Goal: Obtain resource: Download file/media

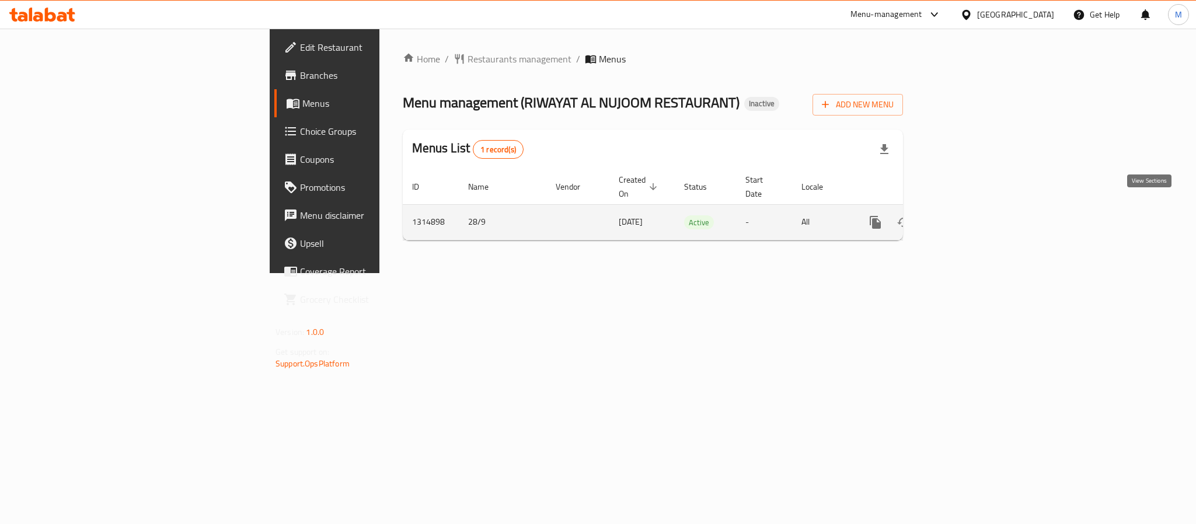
click at [965, 217] on icon "enhanced table" at bounding box center [959, 222] width 11 height 11
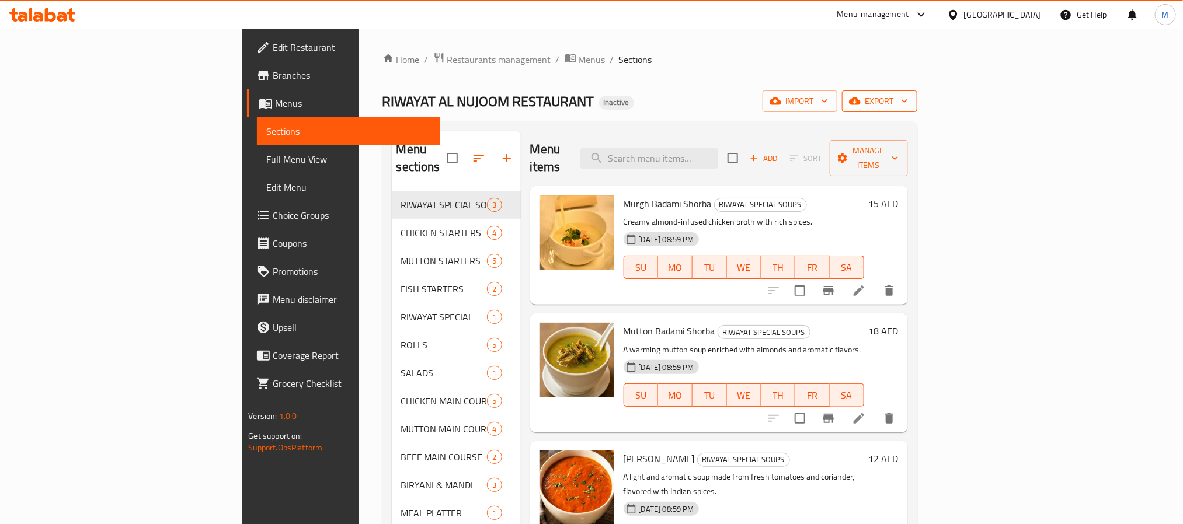
click at [908, 102] on span "export" at bounding box center [879, 101] width 57 height 15
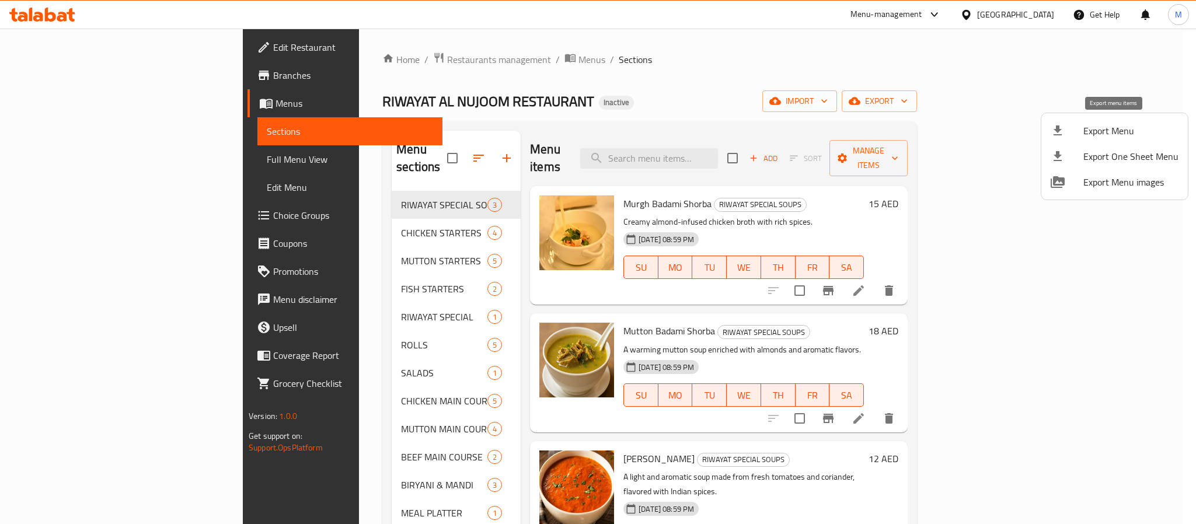
click at [1109, 121] on li "Export Menu" at bounding box center [1114, 131] width 147 height 26
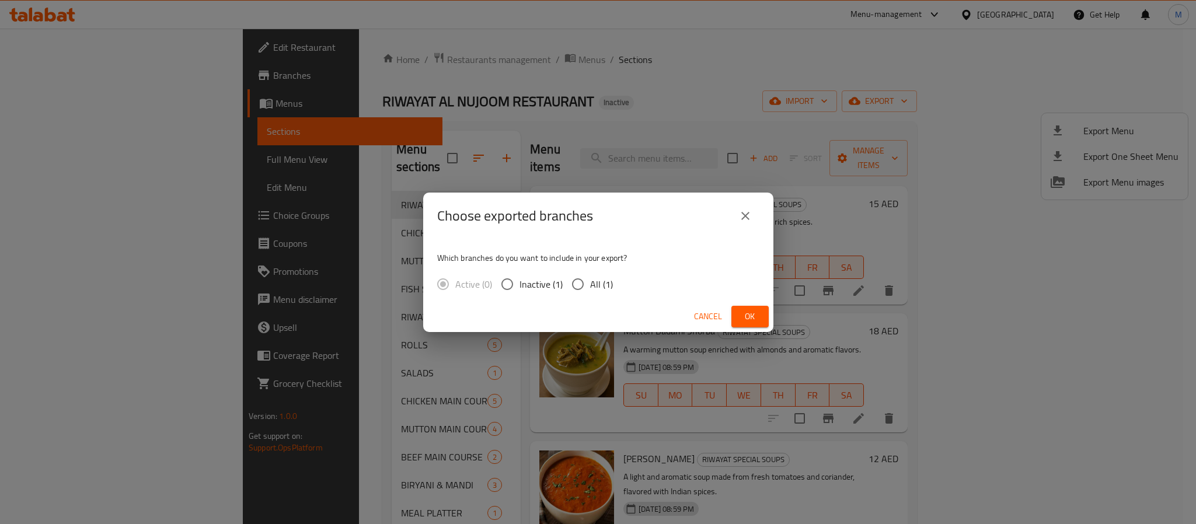
click at [580, 277] on input "All (1)" at bounding box center [578, 284] width 25 height 25
radio input "true"
drag, startPoint x: 750, startPoint y: 305, endPoint x: 641, endPoint y: 107, distance: 226.0
click at [750, 304] on div "Cancel Ok" at bounding box center [598, 316] width 350 height 31
click at [746, 310] on span "Ok" at bounding box center [750, 316] width 19 height 15
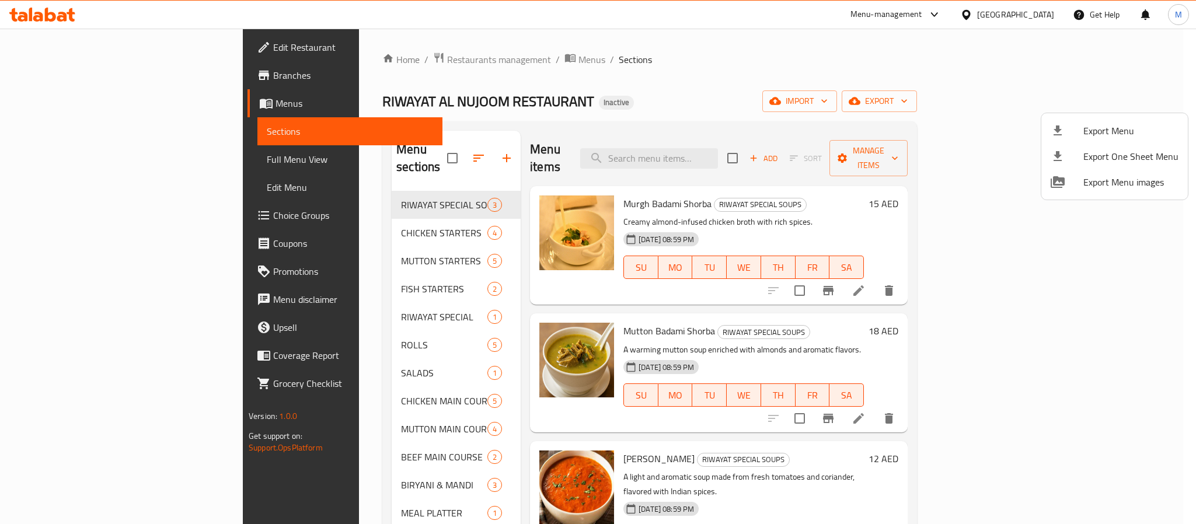
click at [1009, 18] on div at bounding box center [598, 262] width 1196 height 524
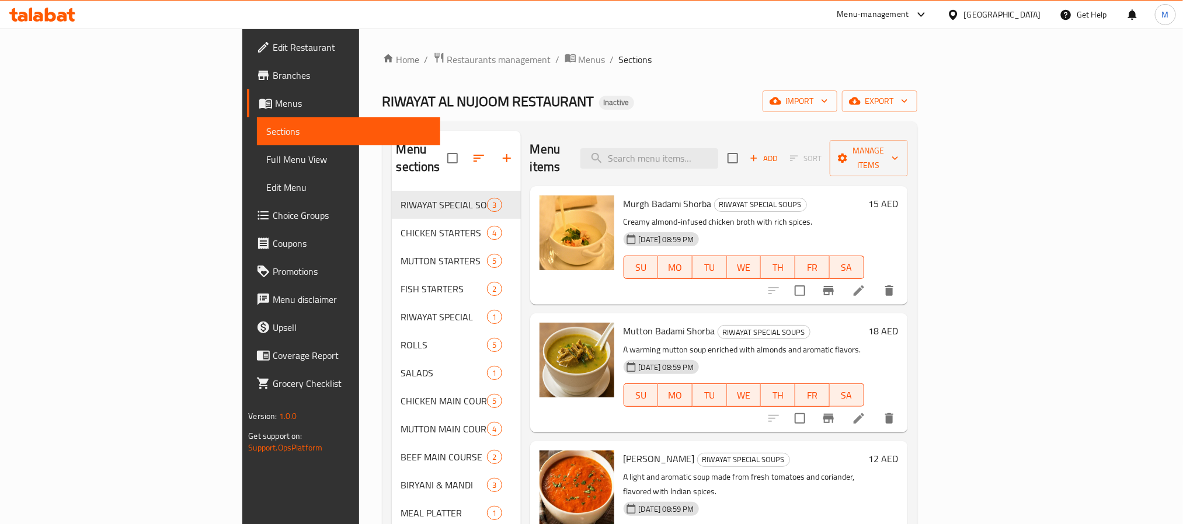
click at [981, 14] on div "[GEOGRAPHIC_DATA]" at bounding box center [1002, 14] width 77 height 13
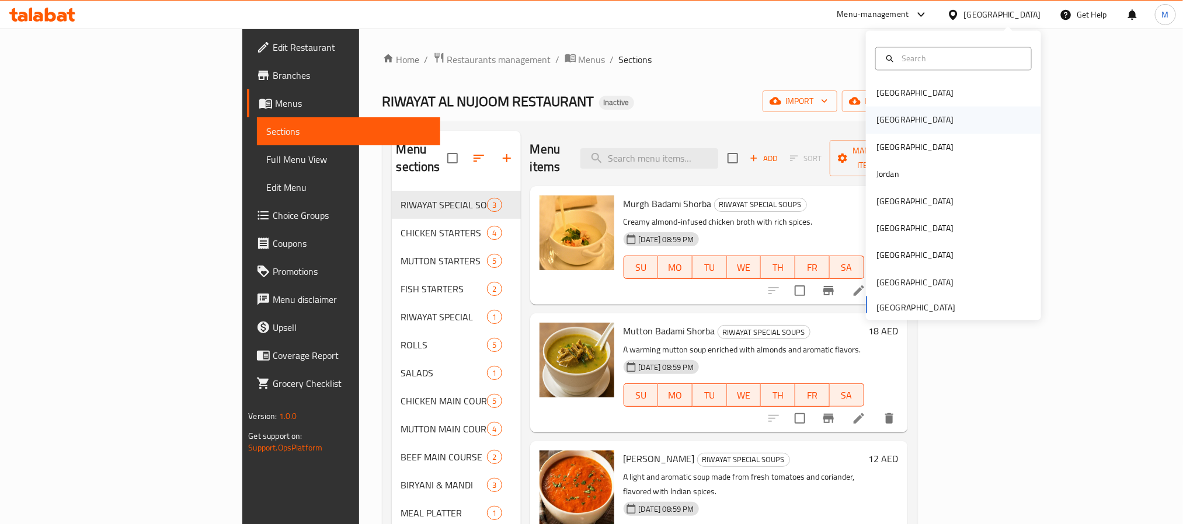
click at [886, 123] on div "[GEOGRAPHIC_DATA]" at bounding box center [915, 120] width 96 height 27
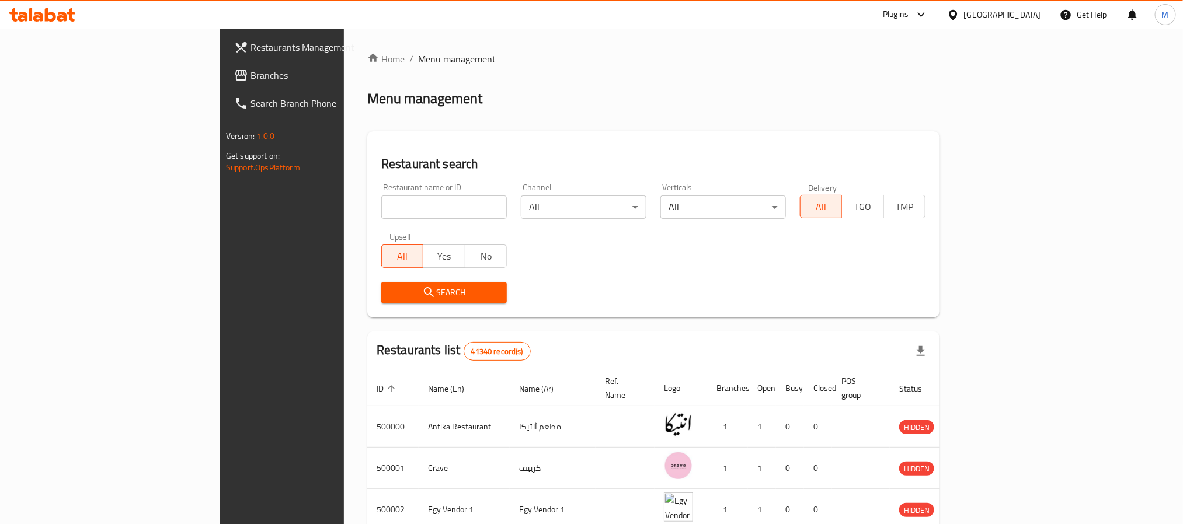
click at [225, 88] on link "Branches" at bounding box center [321, 75] width 193 height 28
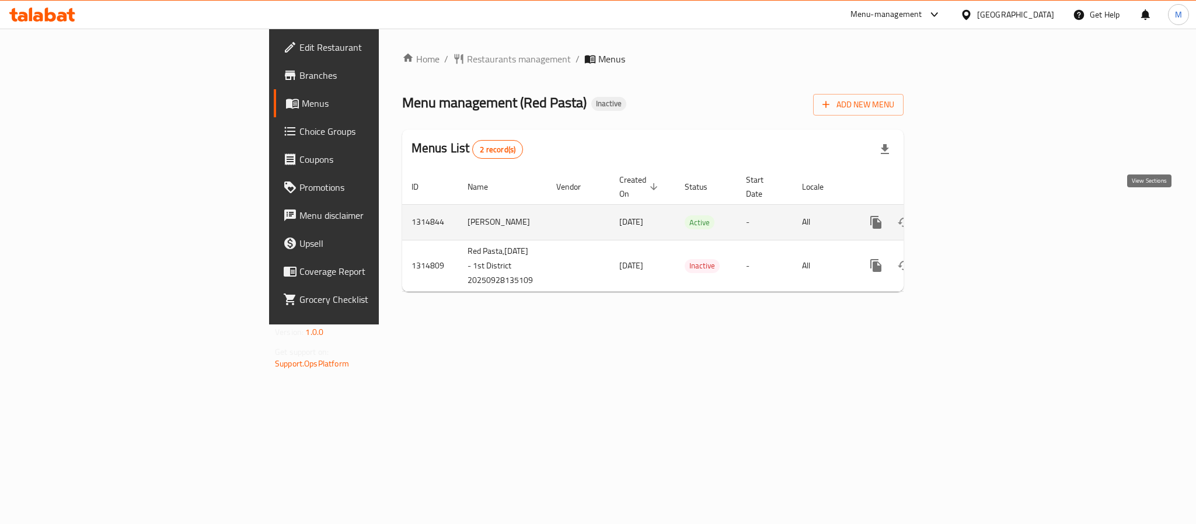
click at [967, 215] on icon "enhanced table" at bounding box center [960, 222] width 14 height 14
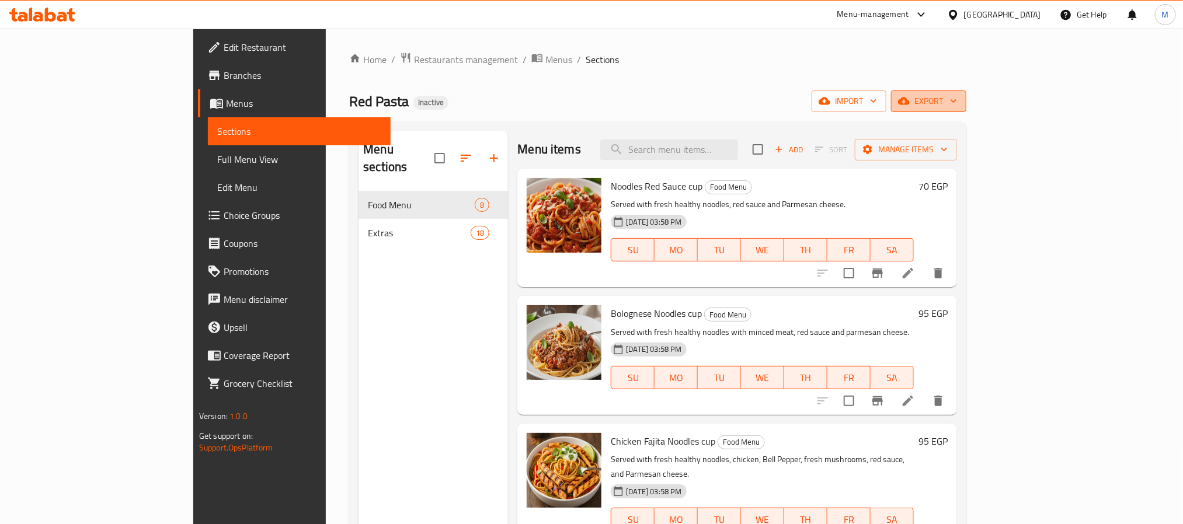
click at [910, 98] on icon "button" at bounding box center [904, 101] width 12 height 8
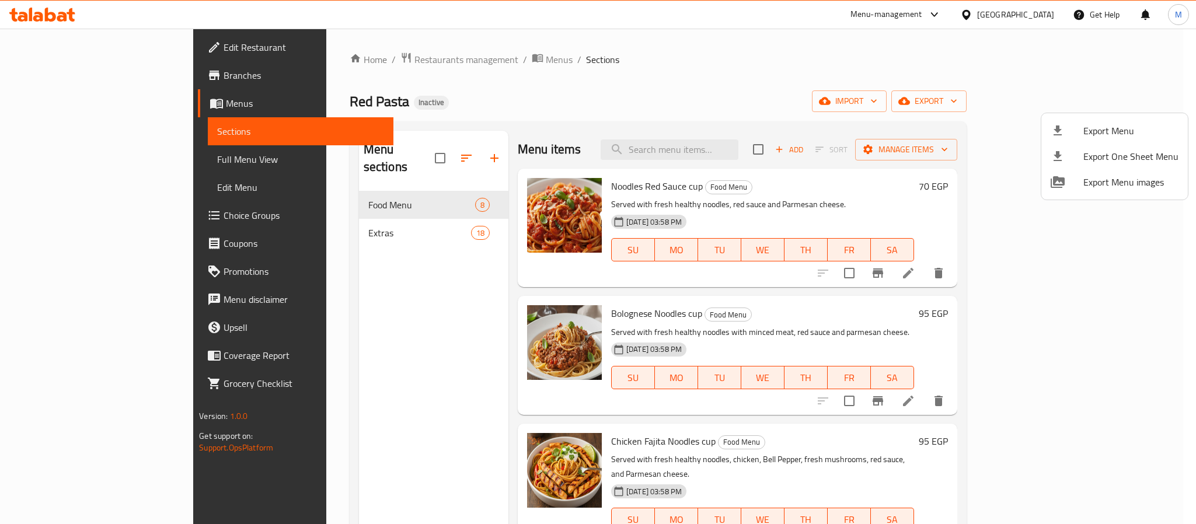
click at [1072, 135] on div at bounding box center [1067, 131] width 33 height 14
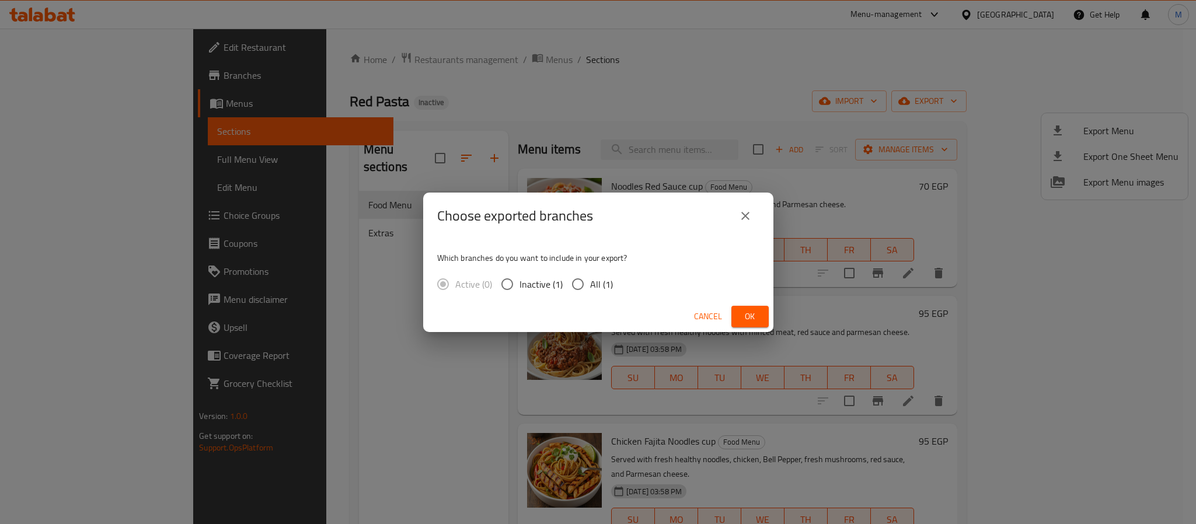
click at [590, 280] on span "All (1)" at bounding box center [601, 284] width 23 height 14
click at [590, 280] on input "All (1)" at bounding box center [578, 284] width 25 height 25
radio input "true"
drag, startPoint x: 757, startPoint y: 300, endPoint x: 754, endPoint y: 311, distance: 10.9
click at [755, 301] on div "Cancel Ok" at bounding box center [598, 316] width 350 height 31
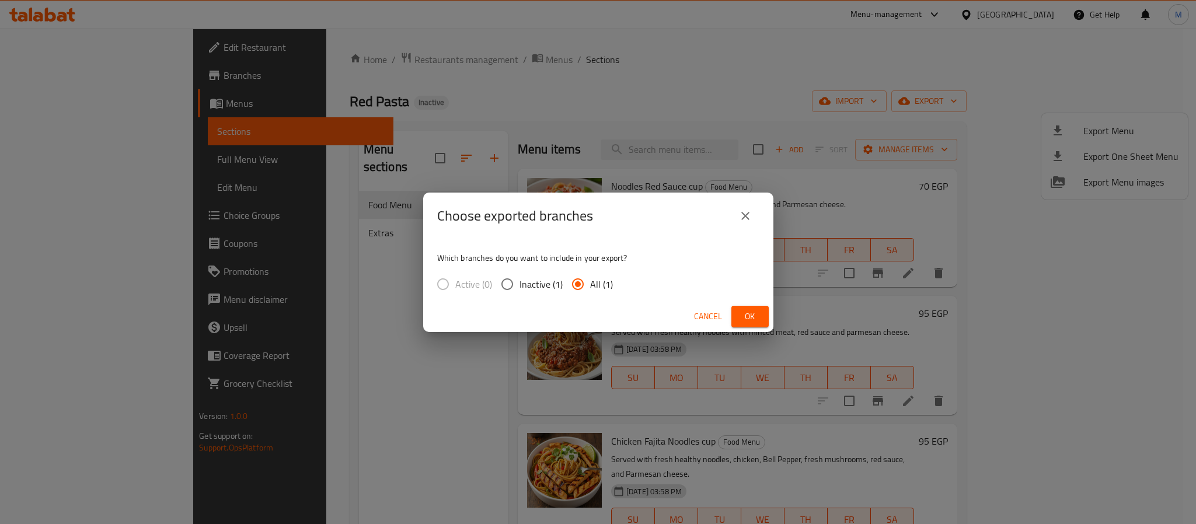
drag, startPoint x: 754, startPoint y: 315, endPoint x: 746, endPoint y: 293, distance: 23.4
click at [752, 317] on span "Ok" at bounding box center [750, 316] width 19 height 15
